Goal: Navigation & Orientation: Find specific page/section

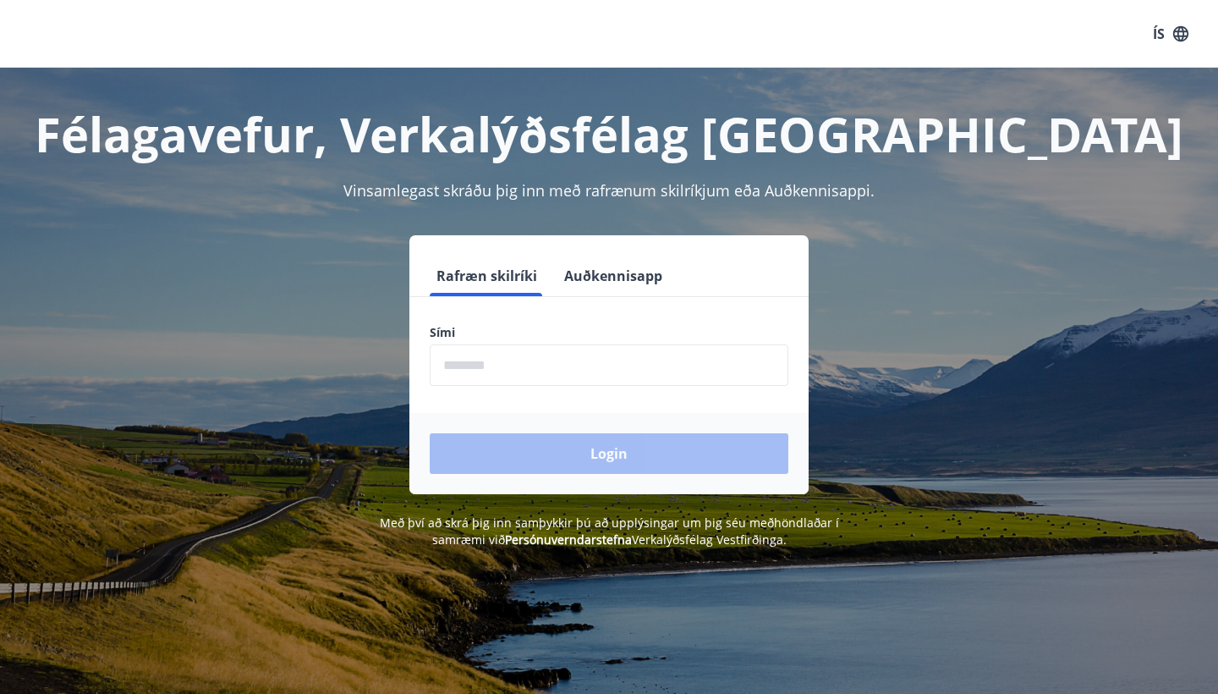
click at [519, 390] on form "Rafræn skilríki Auðkennisapp Sími ​ Login" at bounding box center [608, 374] width 399 height 238
click at [535, 349] on input "phone" at bounding box center [609, 364] width 359 height 41
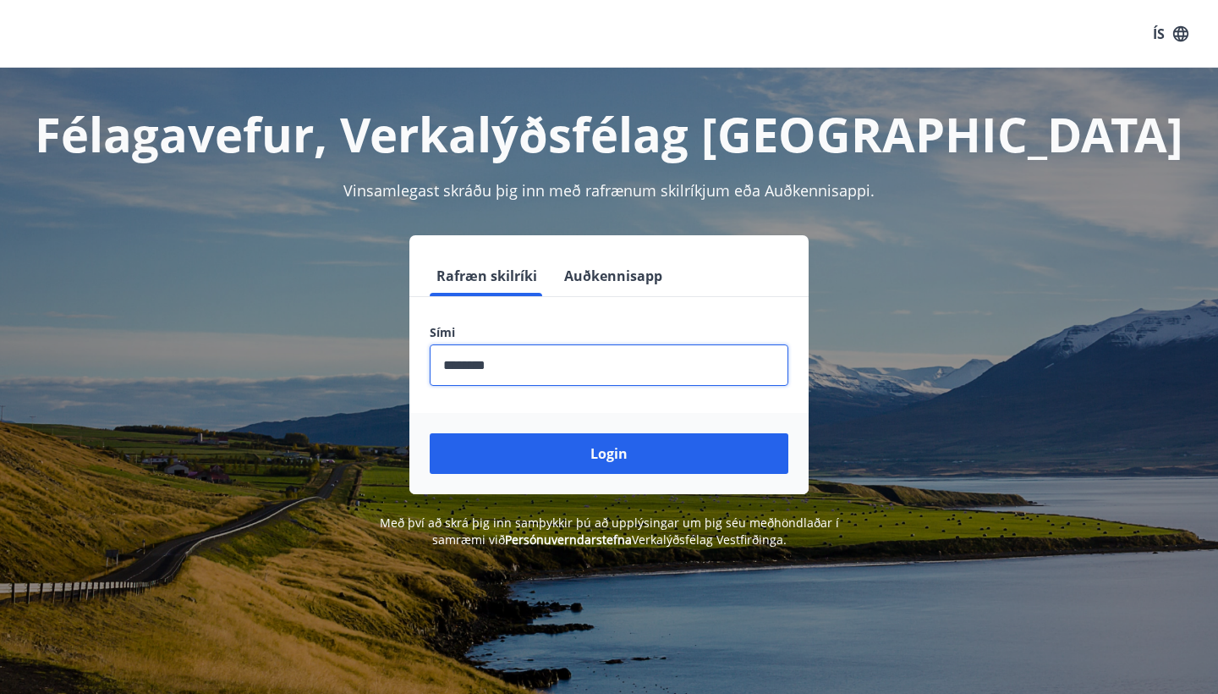
type input "********"
click at [609, 453] on button "Login" at bounding box center [609, 453] width 359 height 41
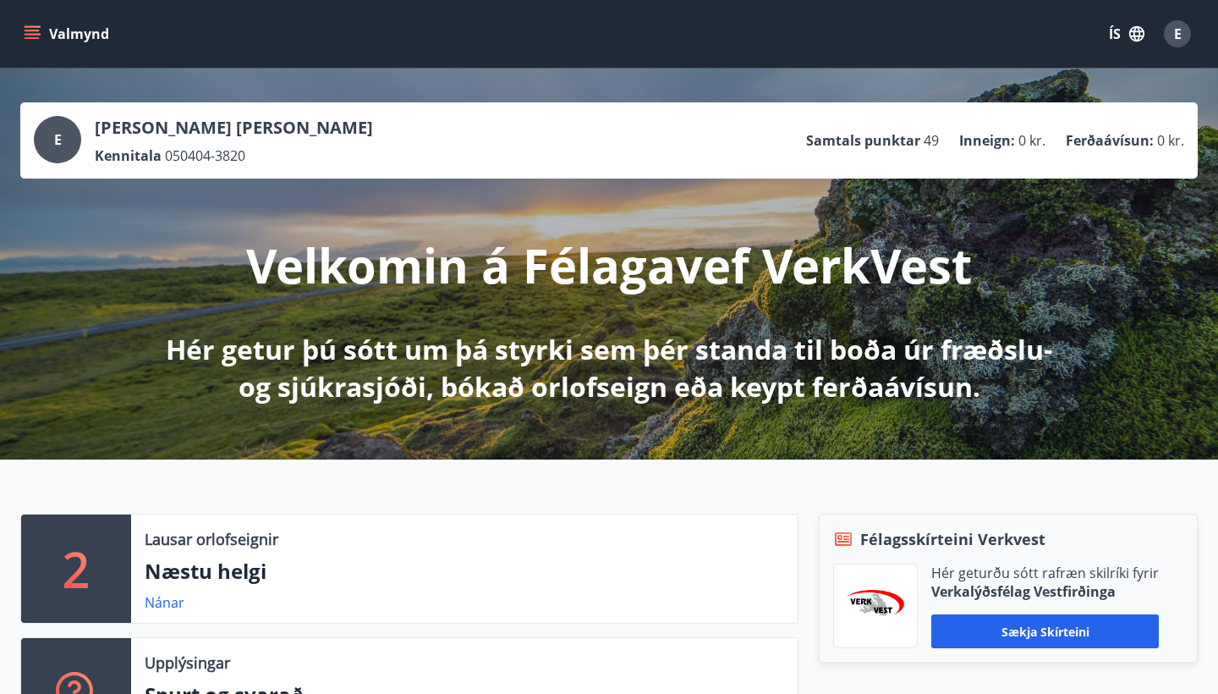
click at [1196, 32] on button "E" at bounding box center [1177, 34] width 41 height 41
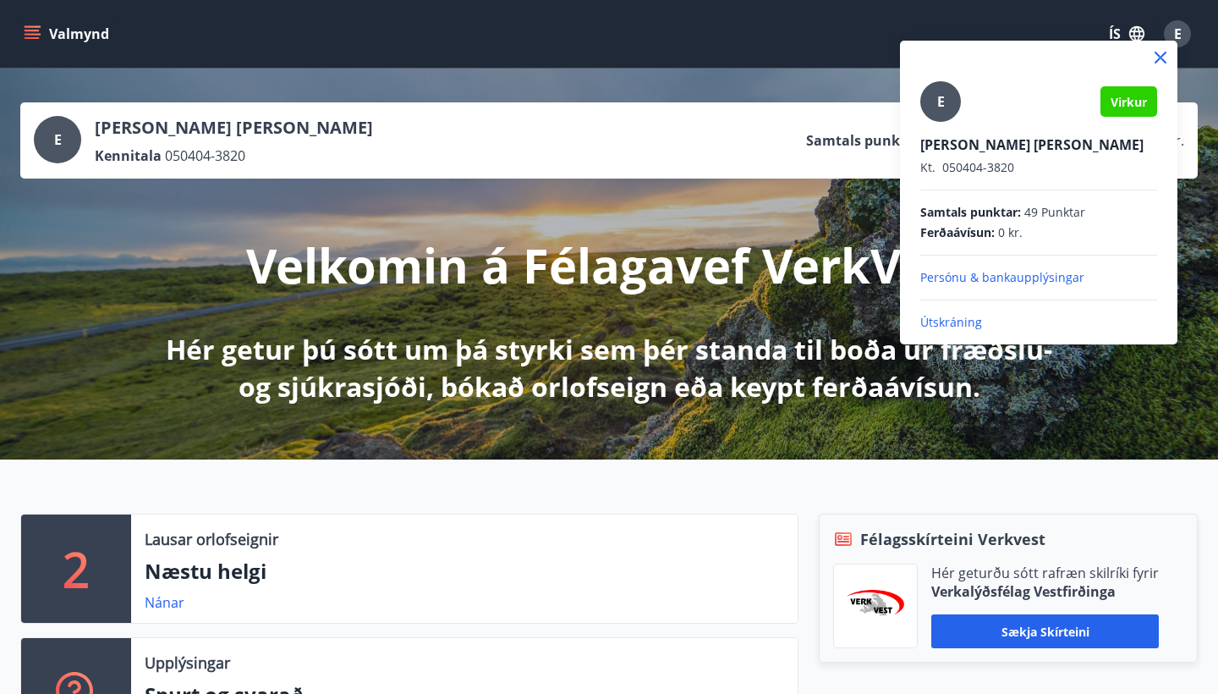
click at [679, 104] on div at bounding box center [609, 347] width 1218 height 694
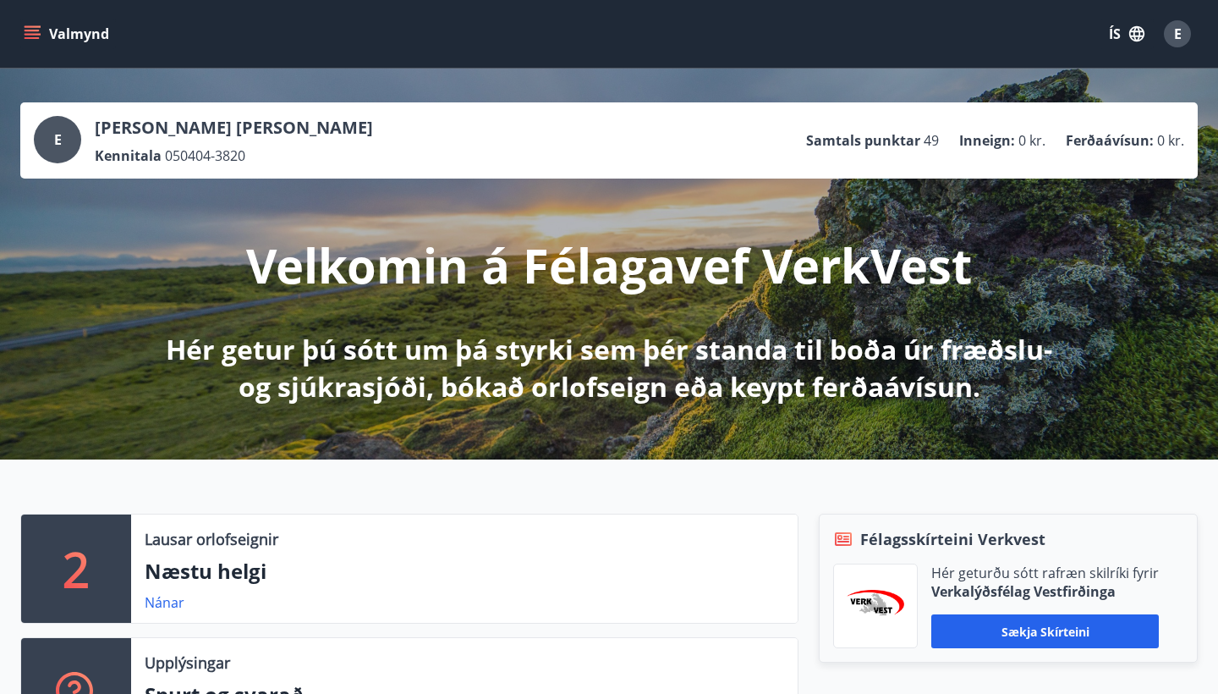
click at [31, 37] on icon "menu" at bounding box center [32, 38] width 15 height 2
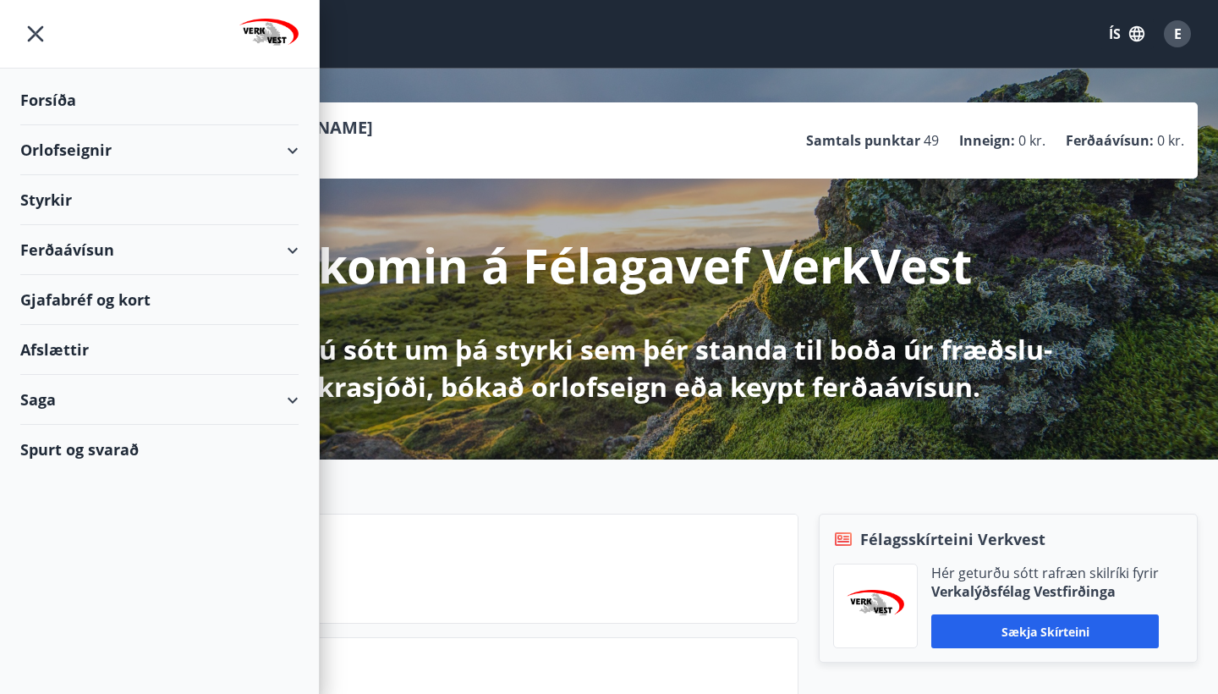
click at [51, 392] on div "Saga" at bounding box center [159, 400] width 278 height 50
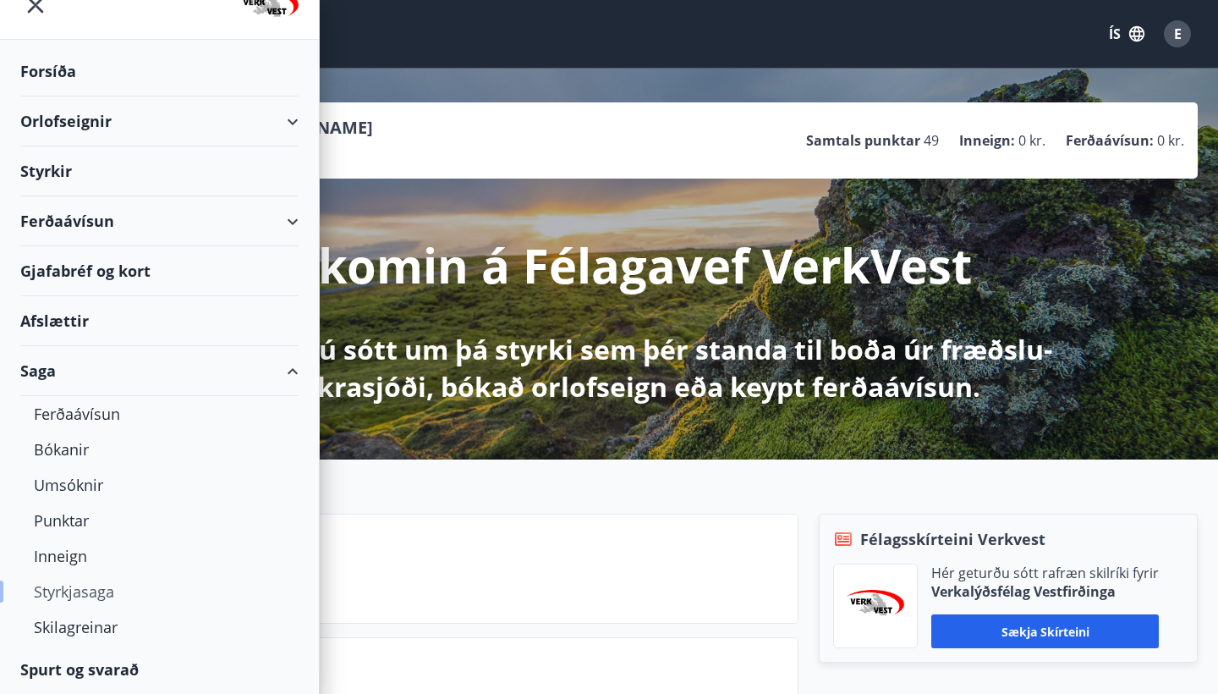
scroll to position [29, 0]
click at [63, 551] on div "Inneign" at bounding box center [159, 556] width 251 height 36
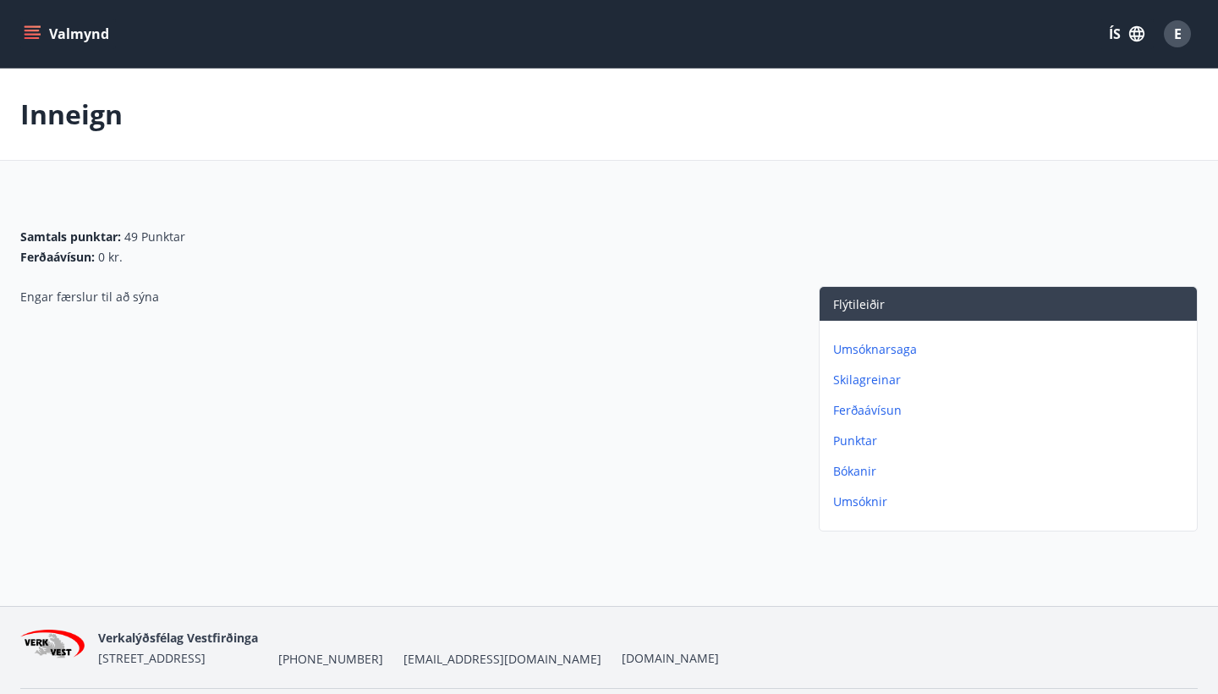
click at [19, 22] on div "Valmynd ÍS E" at bounding box center [609, 34] width 1218 height 68
click at [26, 30] on icon "menu" at bounding box center [32, 31] width 15 height 2
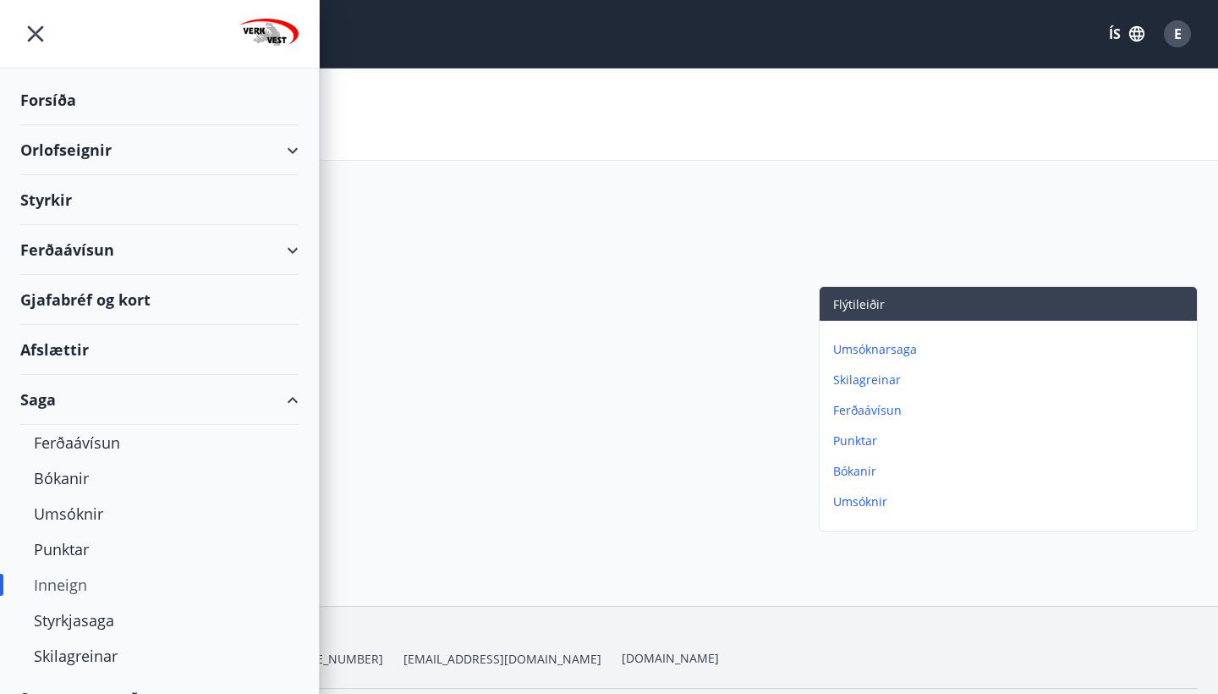
click at [86, 410] on div "Saga" at bounding box center [159, 400] width 278 height 50
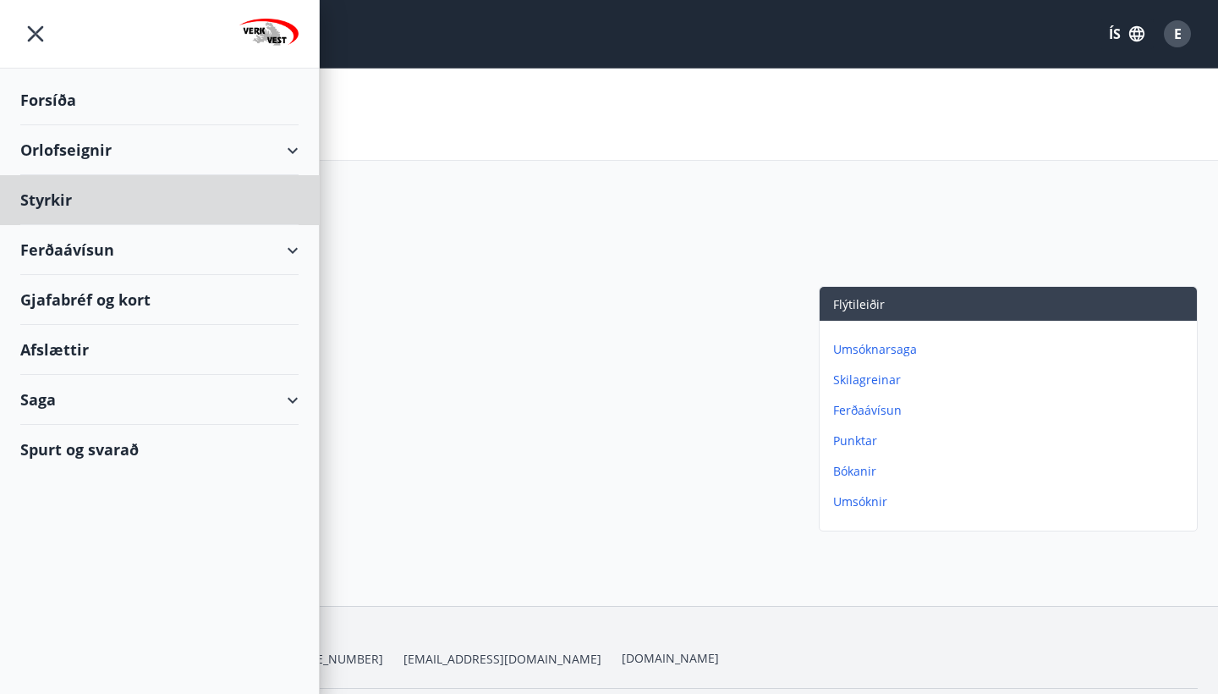
click at [59, 110] on div "Forsíða" at bounding box center [159, 100] width 278 height 50
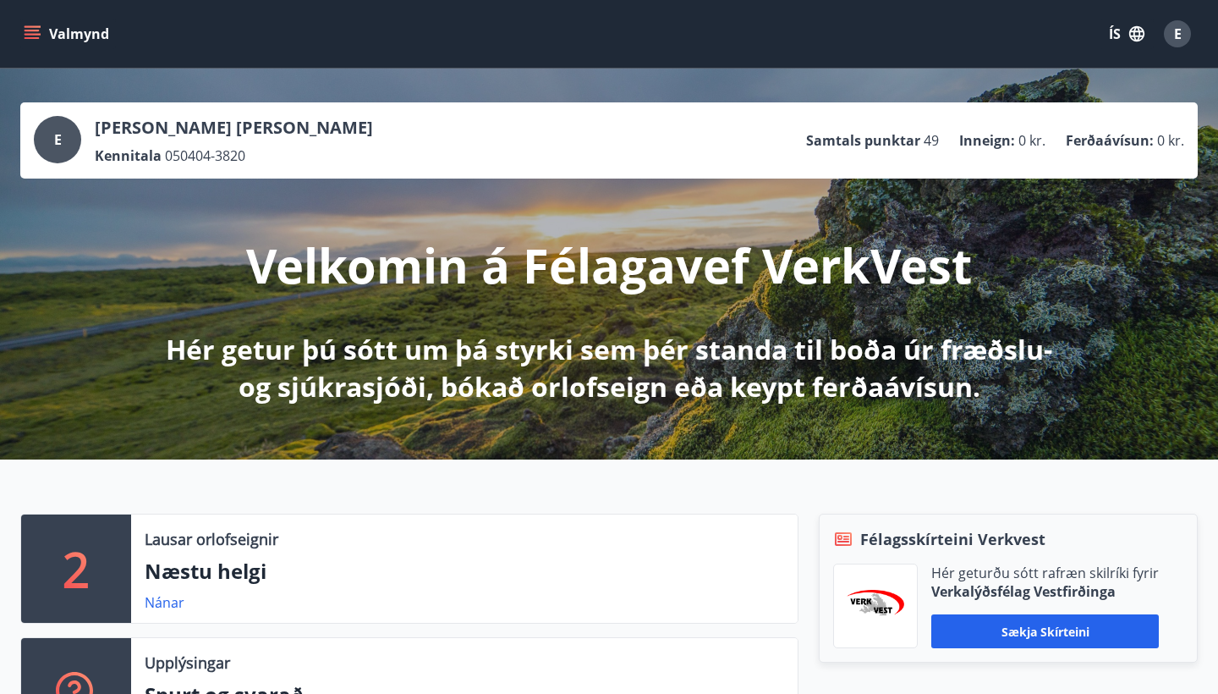
click at [988, 126] on ul "Samtals punktar 49 Inneign : 0 kr. Ferðaávísun : 0 kr." at bounding box center [995, 140] width 378 height 32
click at [1174, 39] on span "E" at bounding box center [1178, 34] width 8 height 19
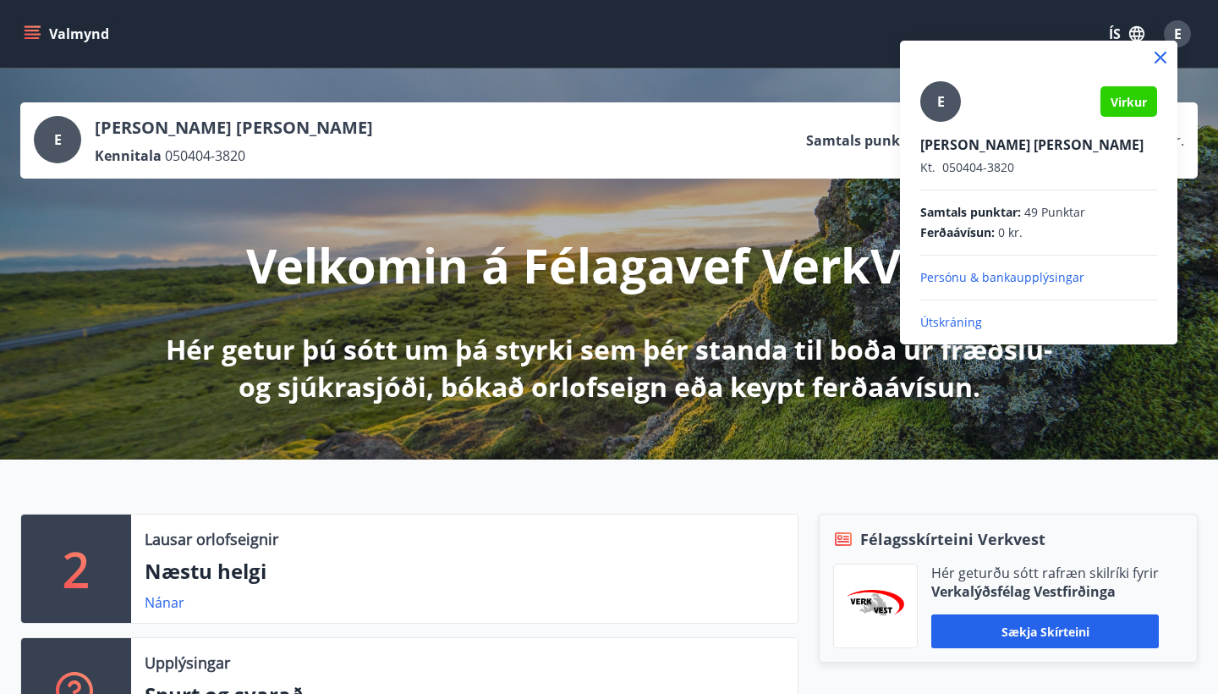
click at [959, 281] on p "Persónu & bankaupplýsingar" at bounding box center [1038, 277] width 237 height 17
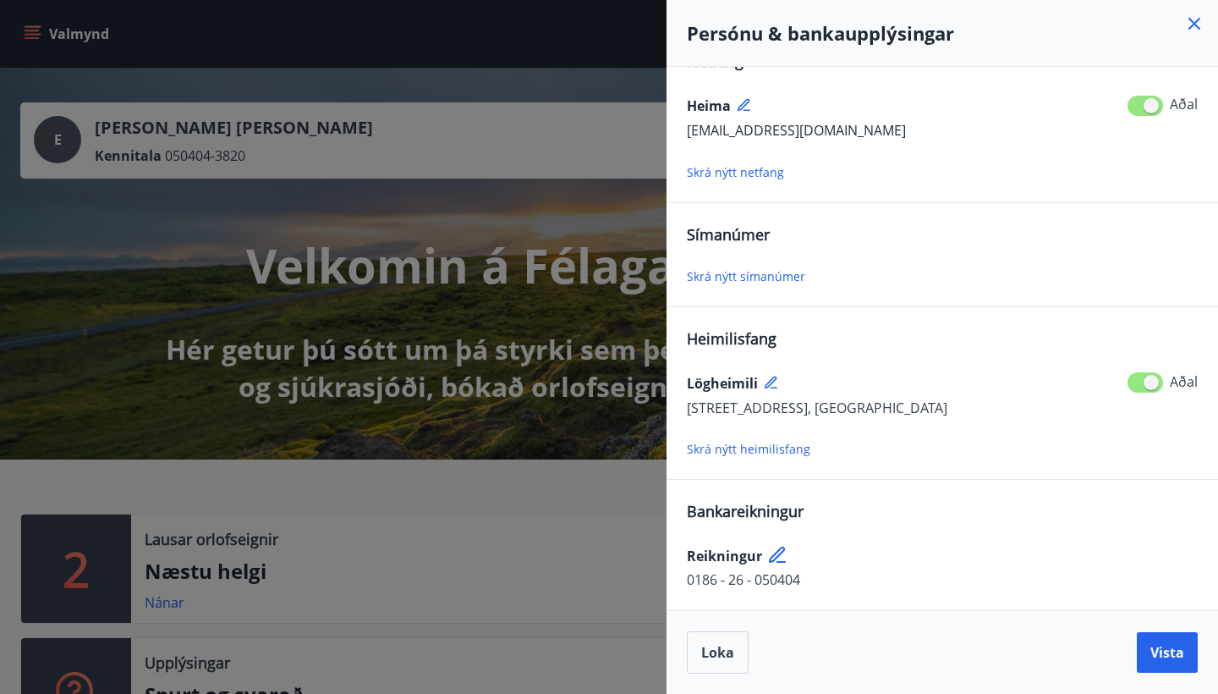
scroll to position [37, 0]
click at [697, 670] on button "Loka" at bounding box center [718, 652] width 62 height 42
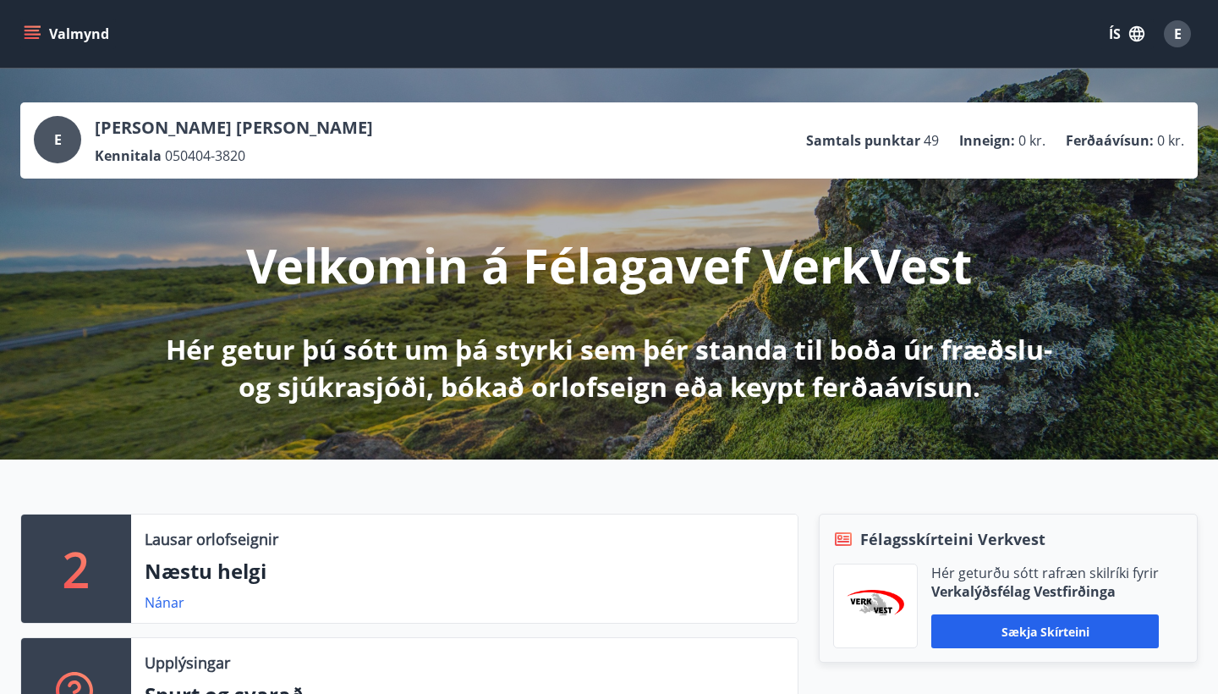
scroll to position [0, 0]
click at [69, 131] on div "E" at bounding box center [57, 139] width 47 height 47
click at [205, 136] on p "Elísa Margret Marteinsdóttir" at bounding box center [234, 128] width 278 height 24
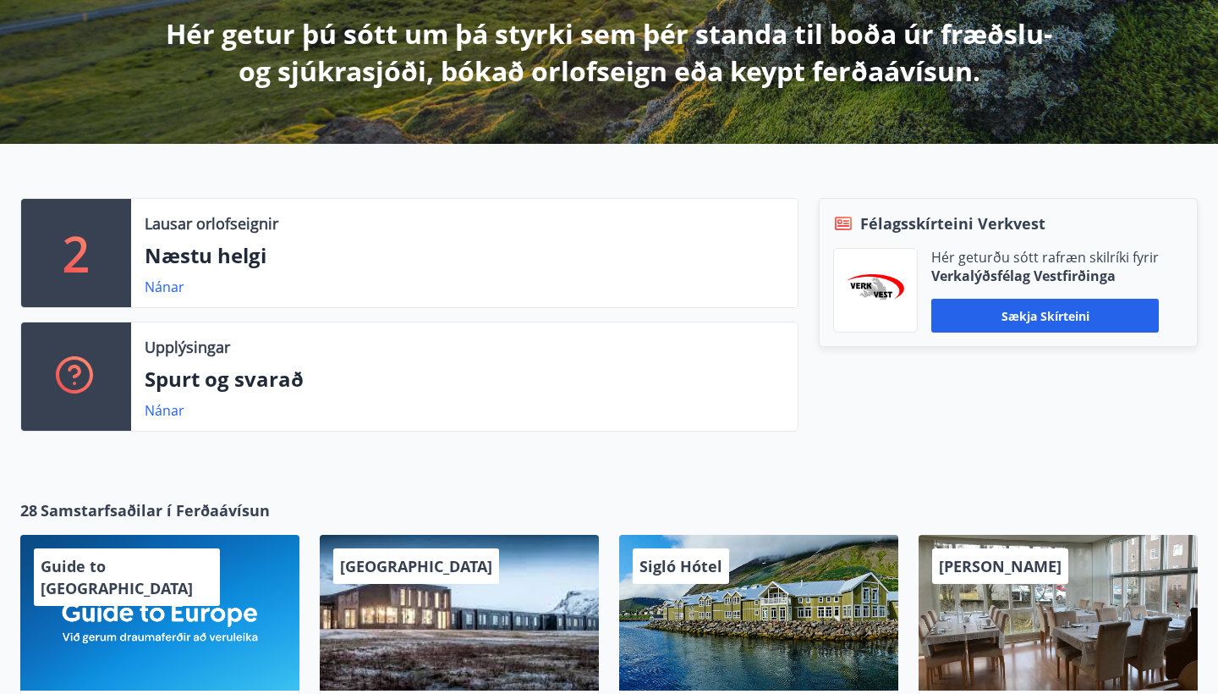
scroll to position [318, 0]
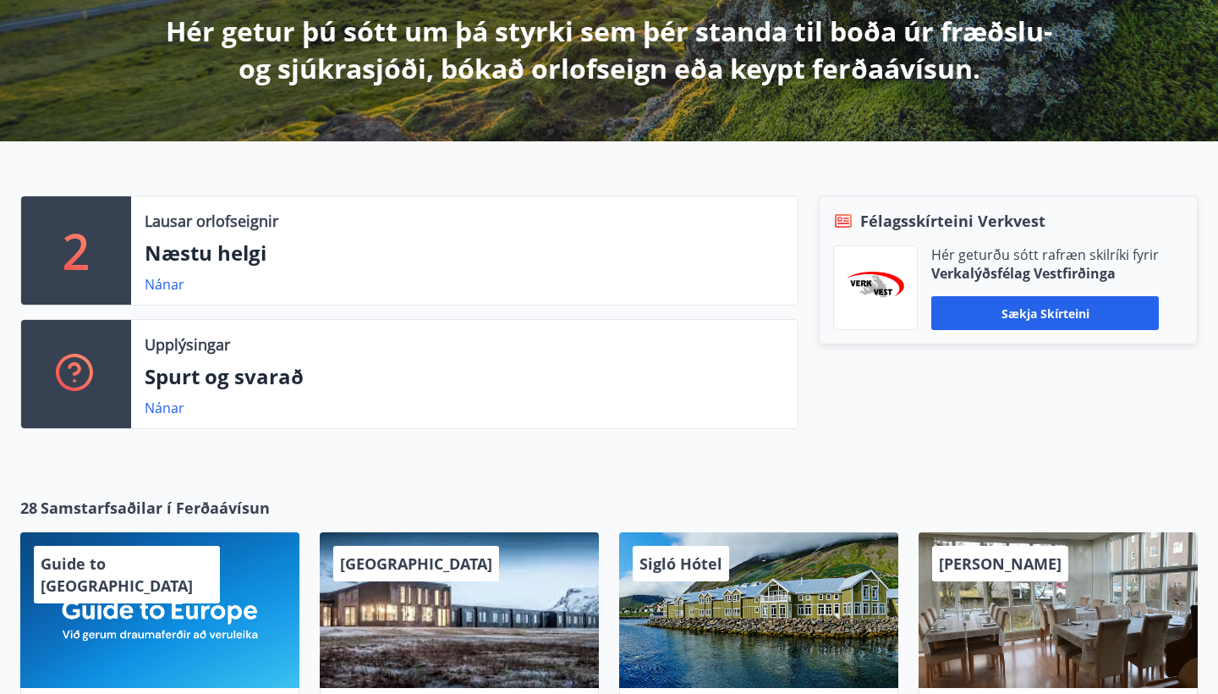
click at [192, 385] on p "Spurt og svarað" at bounding box center [464, 376] width 639 height 29
click at [169, 405] on link "Nánar" at bounding box center [165, 407] width 40 height 19
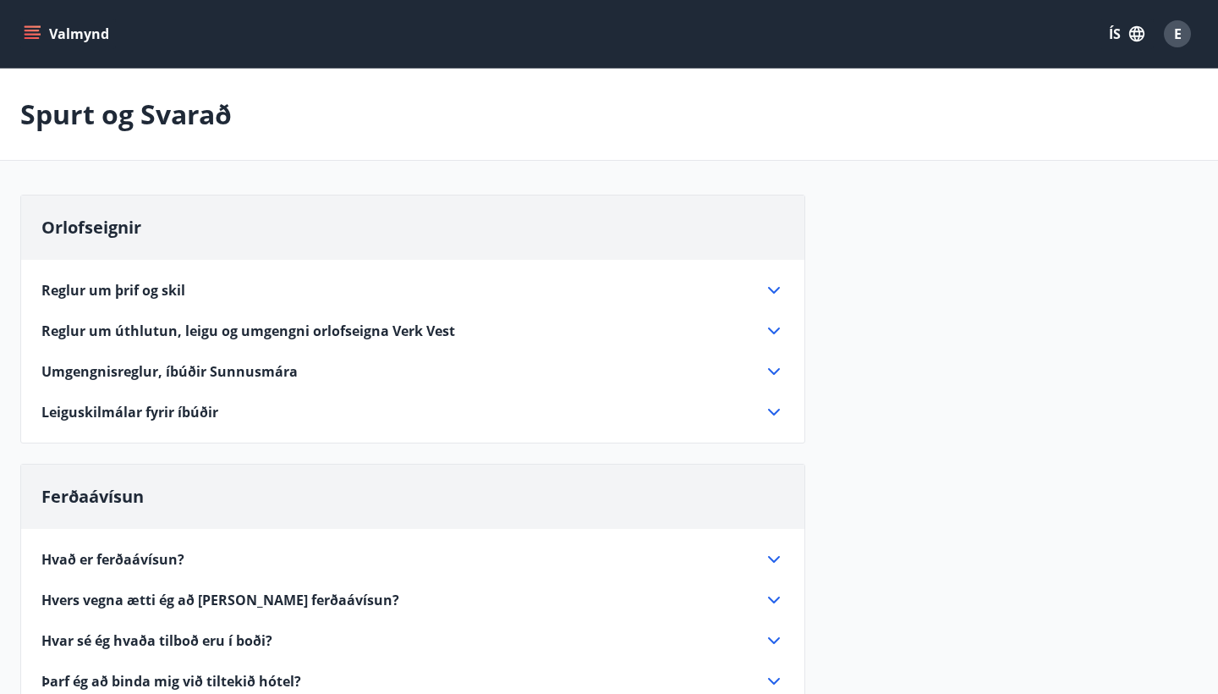
click at [35, 32] on icon "menu" at bounding box center [32, 33] width 17 height 17
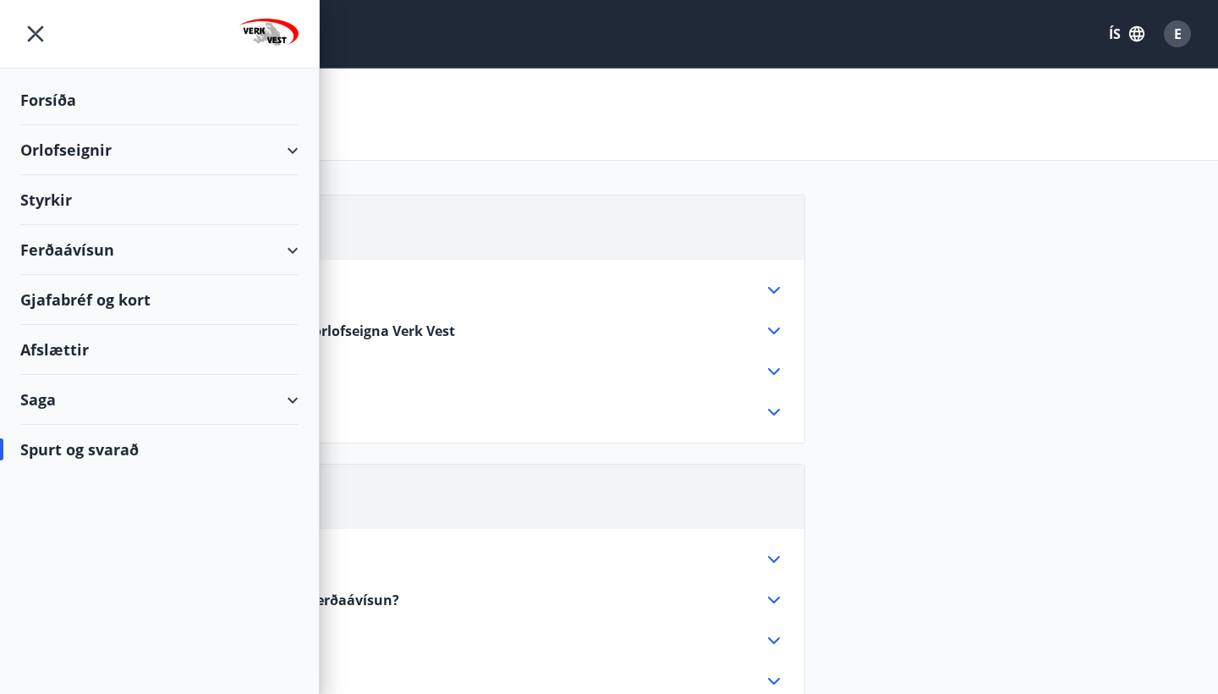
click at [283, 250] on div "Ferðaávísun" at bounding box center [159, 250] width 278 height 50
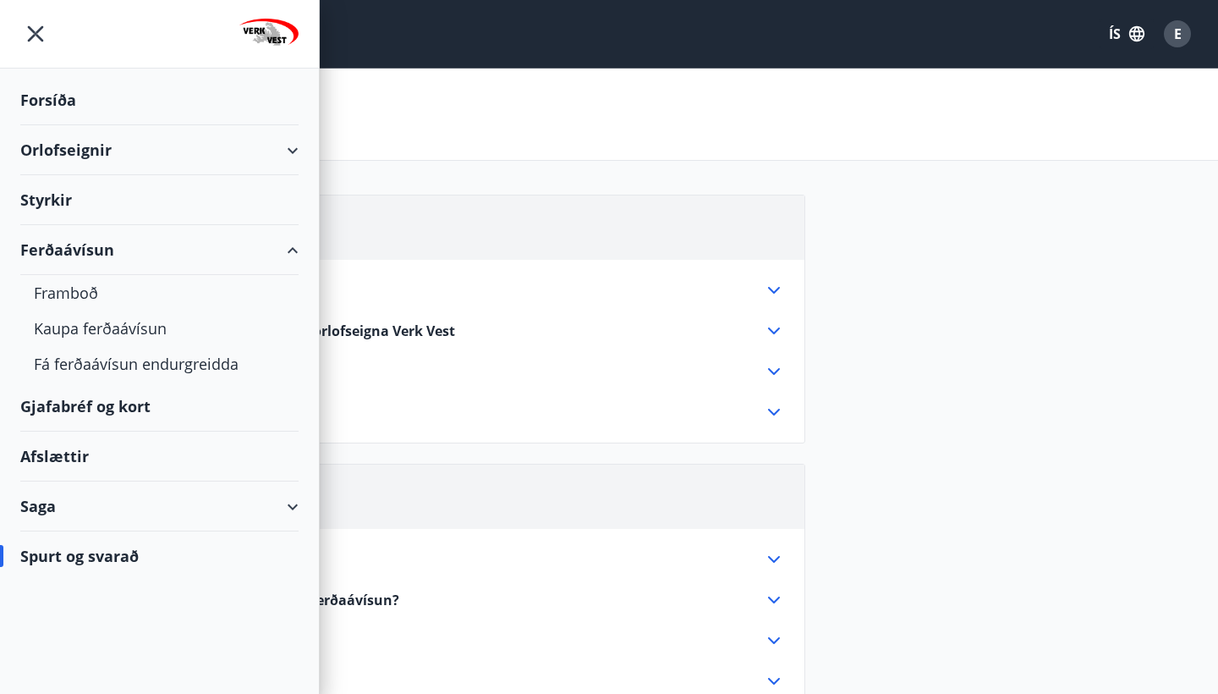
click at [283, 249] on div "Ferðaávísun" at bounding box center [159, 250] width 278 height 50
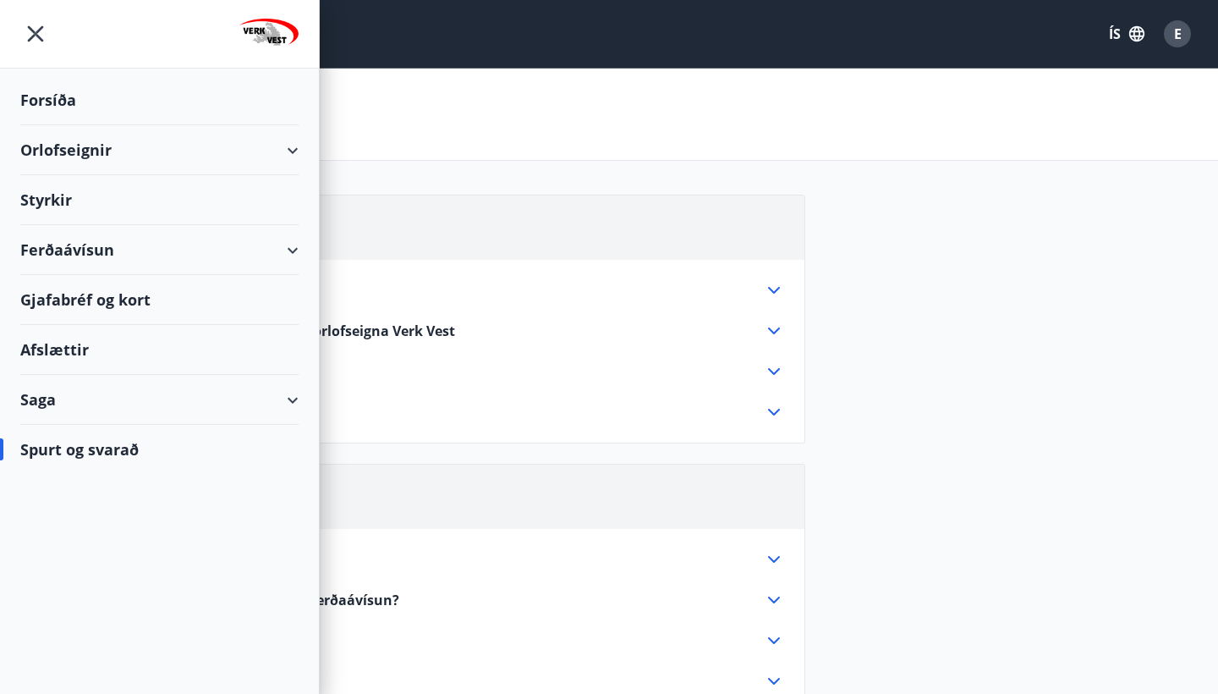
click at [285, 400] on div "Saga" at bounding box center [159, 400] width 278 height 50
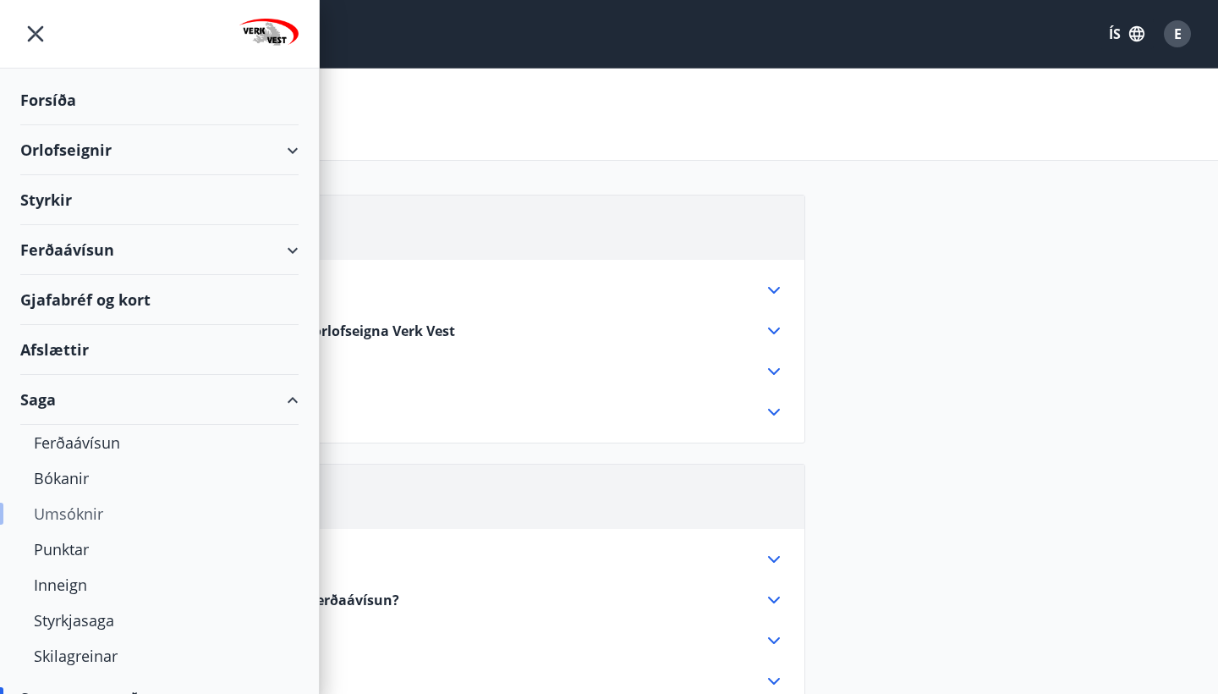
click at [79, 506] on div "Umsóknir" at bounding box center [159, 514] width 251 height 36
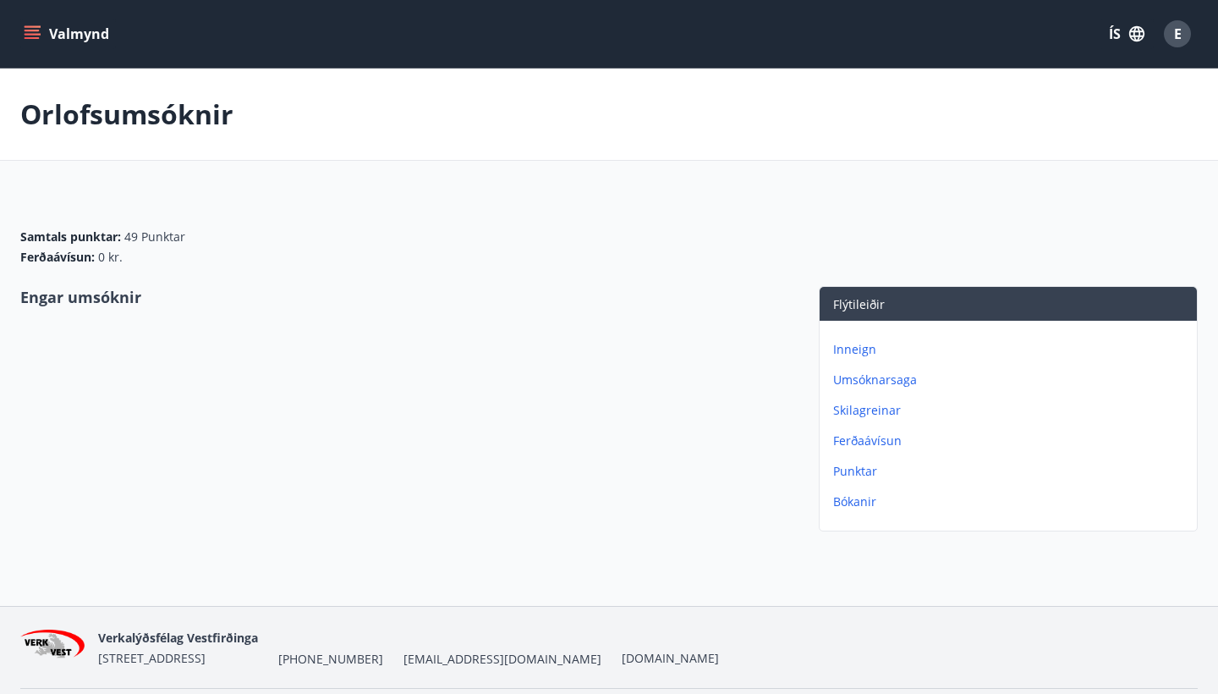
click at [853, 388] on div "Inneign Umsóknarsaga Skilagreinar Ferðaávísun Punktar Bókanir" at bounding box center [1008, 419] width 377 height 196
click at [853, 382] on p "Umsóknarsaga" at bounding box center [1011, 379] width 357 height 17
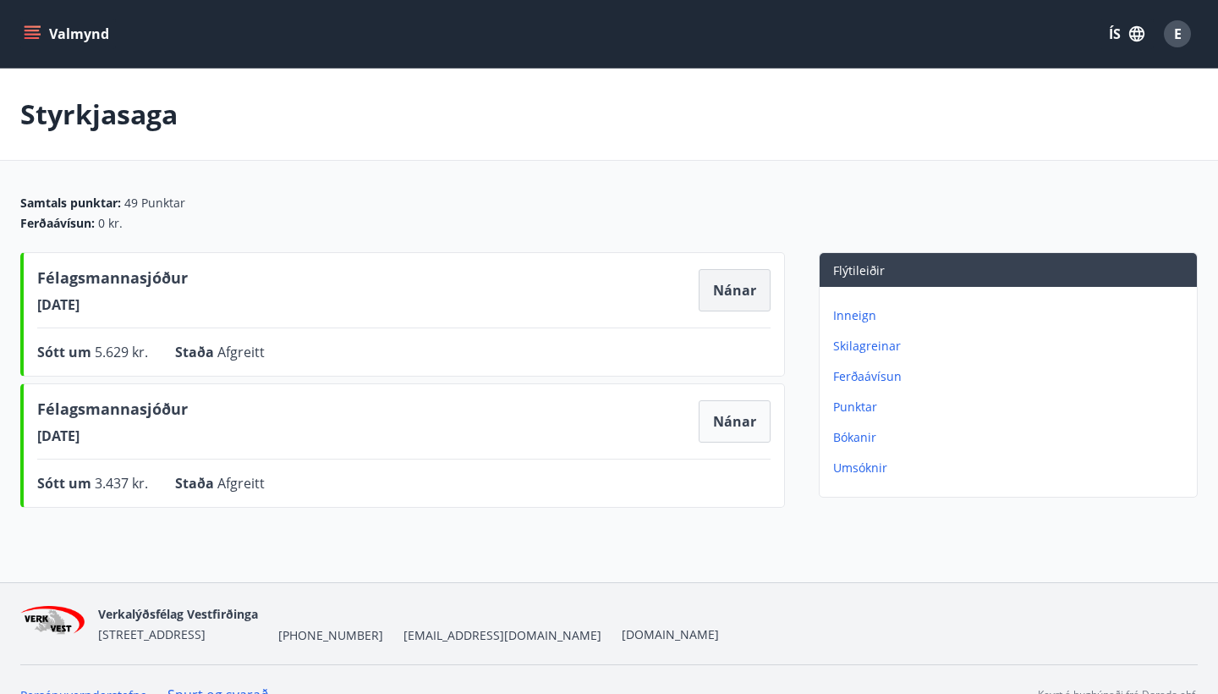
click at [731, 293] on button "Nánar" at bounding box center [735, 290] width 72 height 42
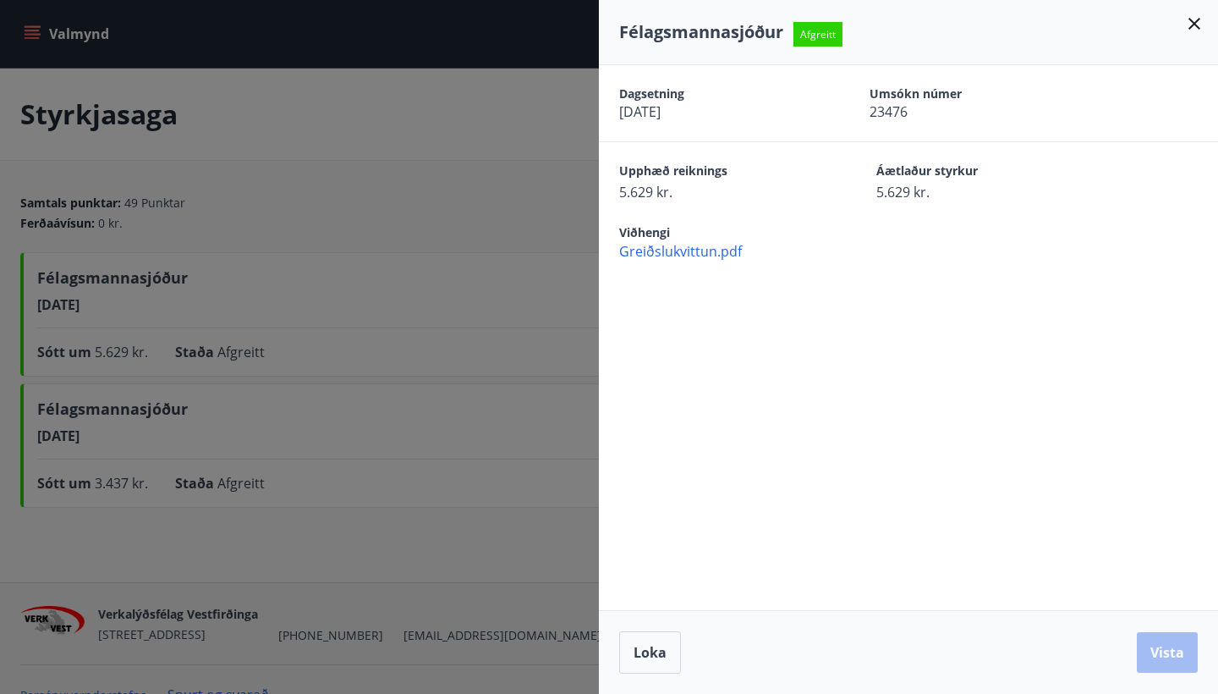
click at [398, 107] on div at bounding box center [609, 347] width 1218 height 694
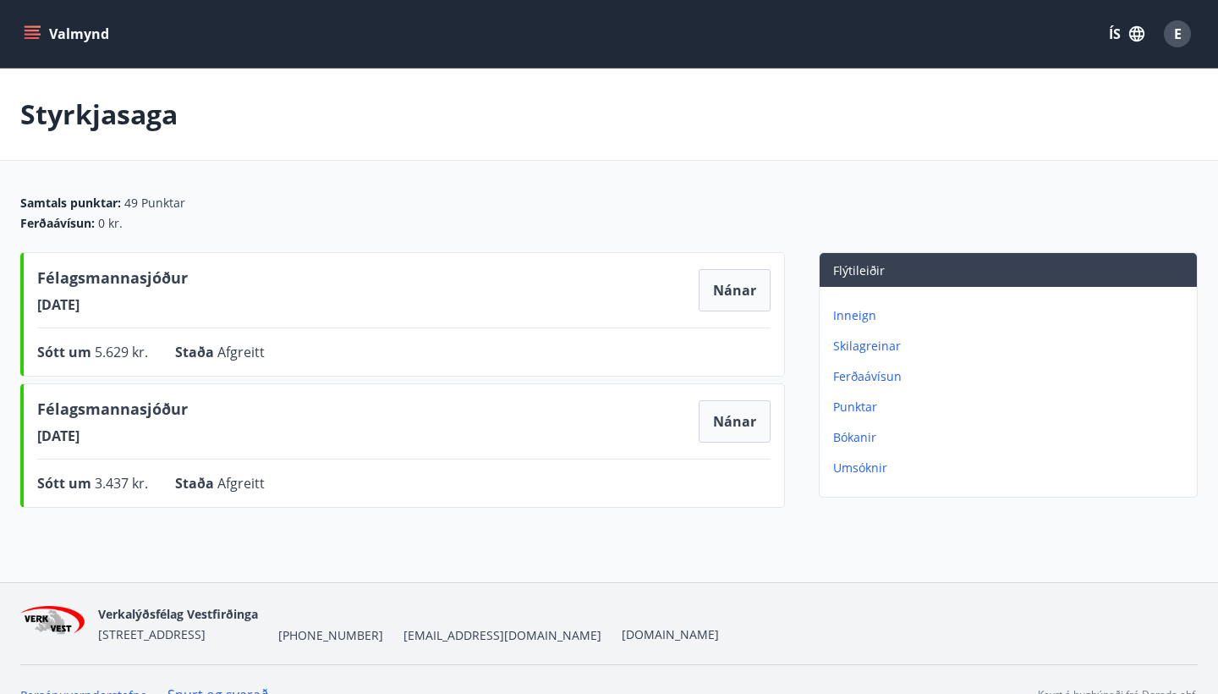
click at [845, 432] on p "Bókanir" at bounding box center [1011, 437] width 357 height 17
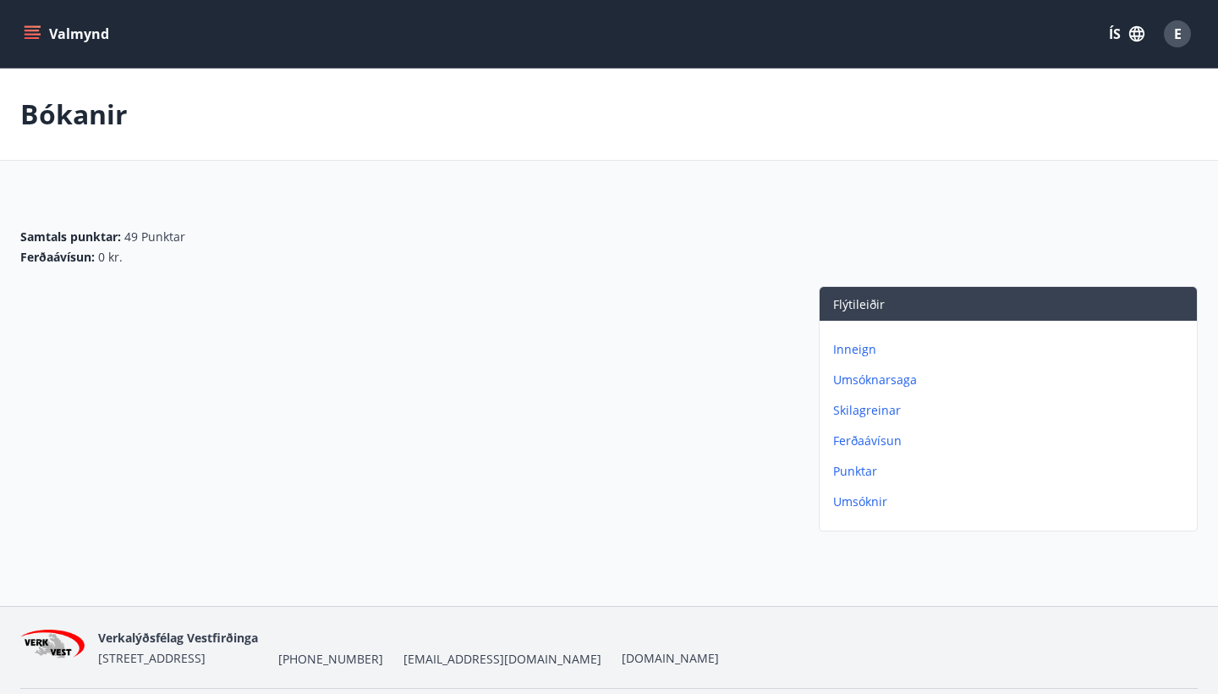
click at [14, 27] on div "Valmynd ÍS E" at bounding box center [609, 34] width 1218 height 68
click at [30, 43] on button "Valmynd" at bounding box center [68, 34] width 96 height 30
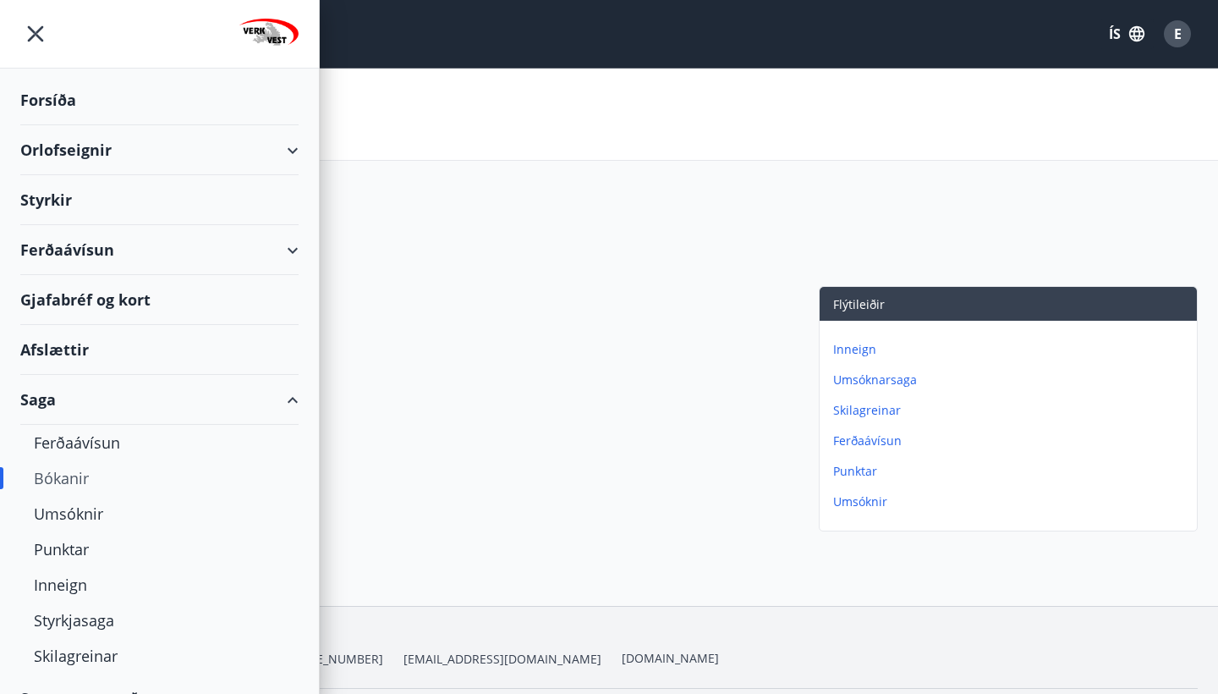
click at [54, 354] on div "Afslættir" at bounding box center [159, 350] width 278 height 50
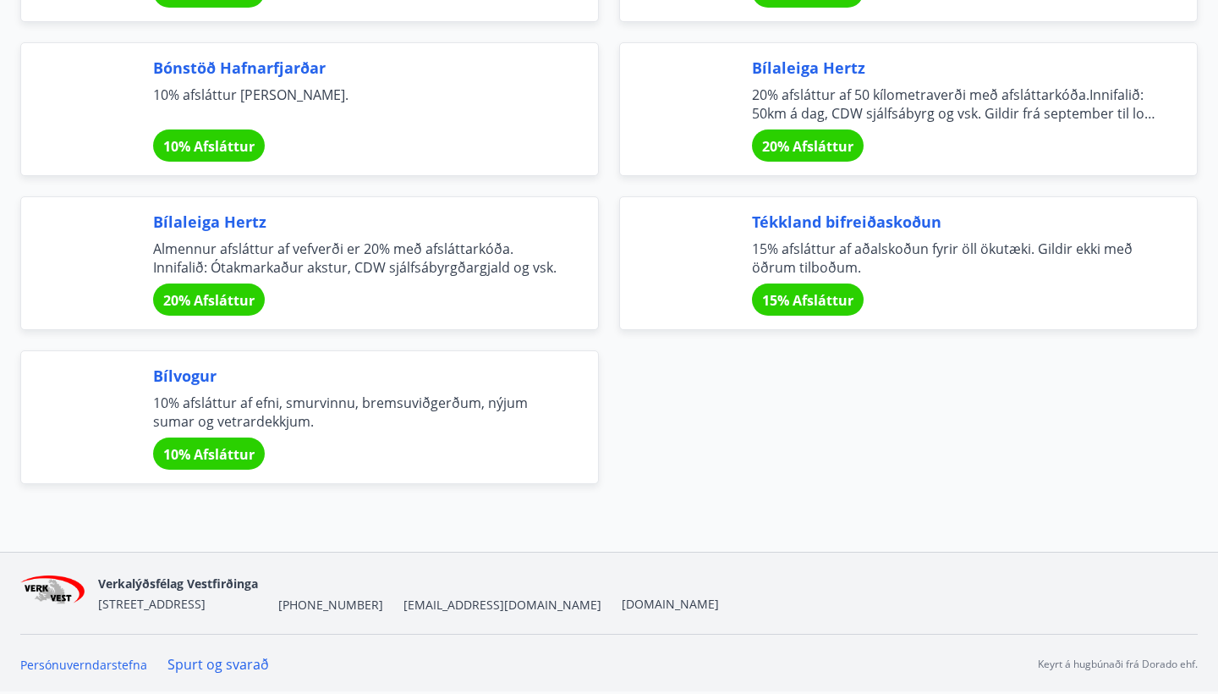
scroll to position [5719, 0]
